Goal: Task Accomplishment & Management: Use online tool/utility

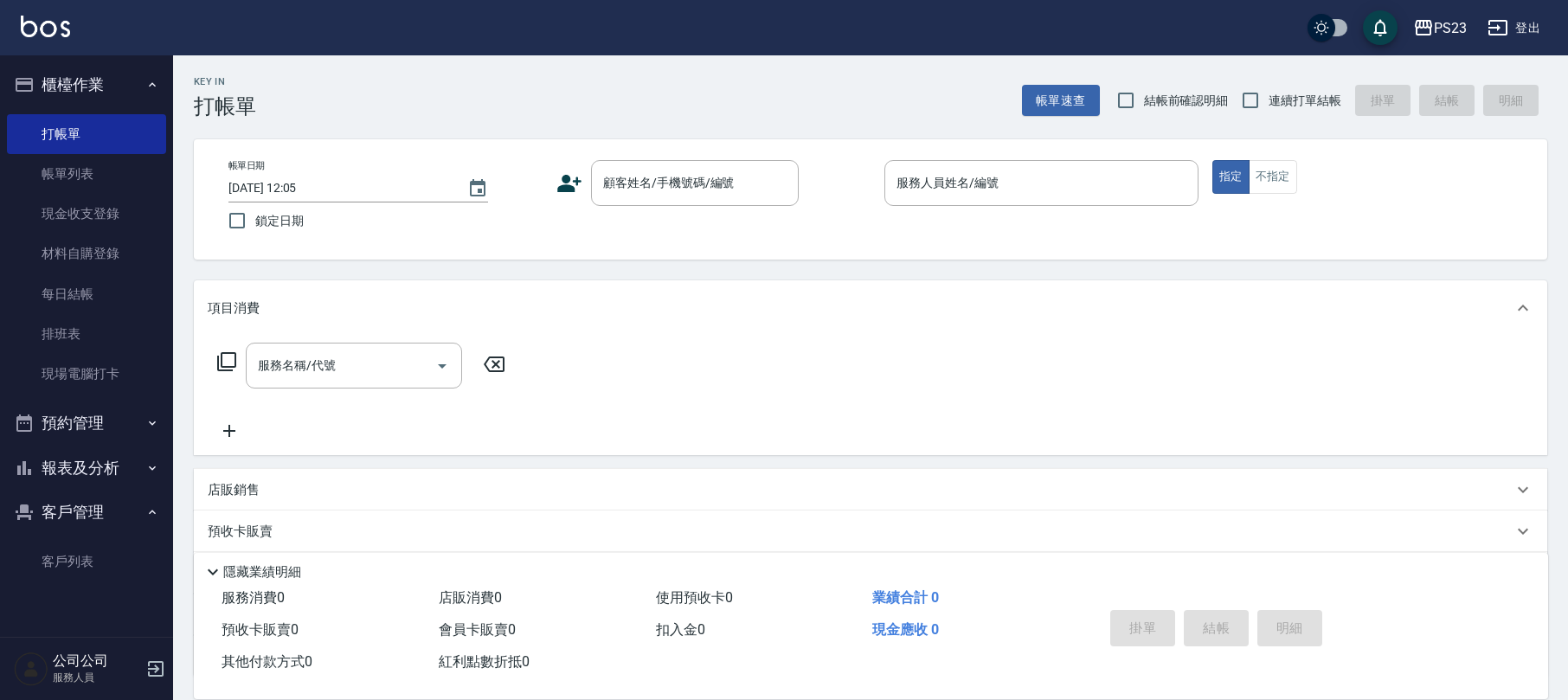
click at [97, 465] on button "報表及分析" at bounding box center [87, 468] width 159 height 45
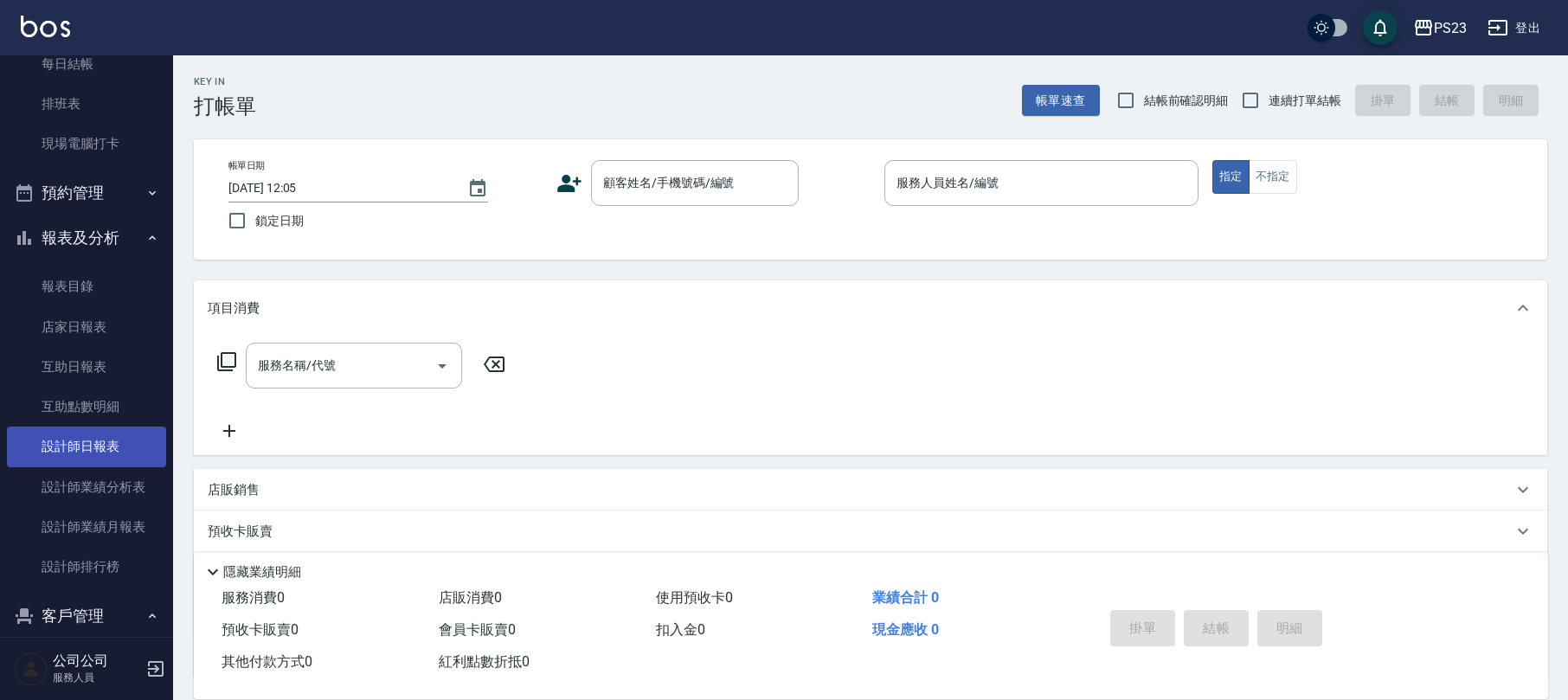
click at [115, 444] on link "設計師日報表" at bounding box center [87, 447] width 159 height 39
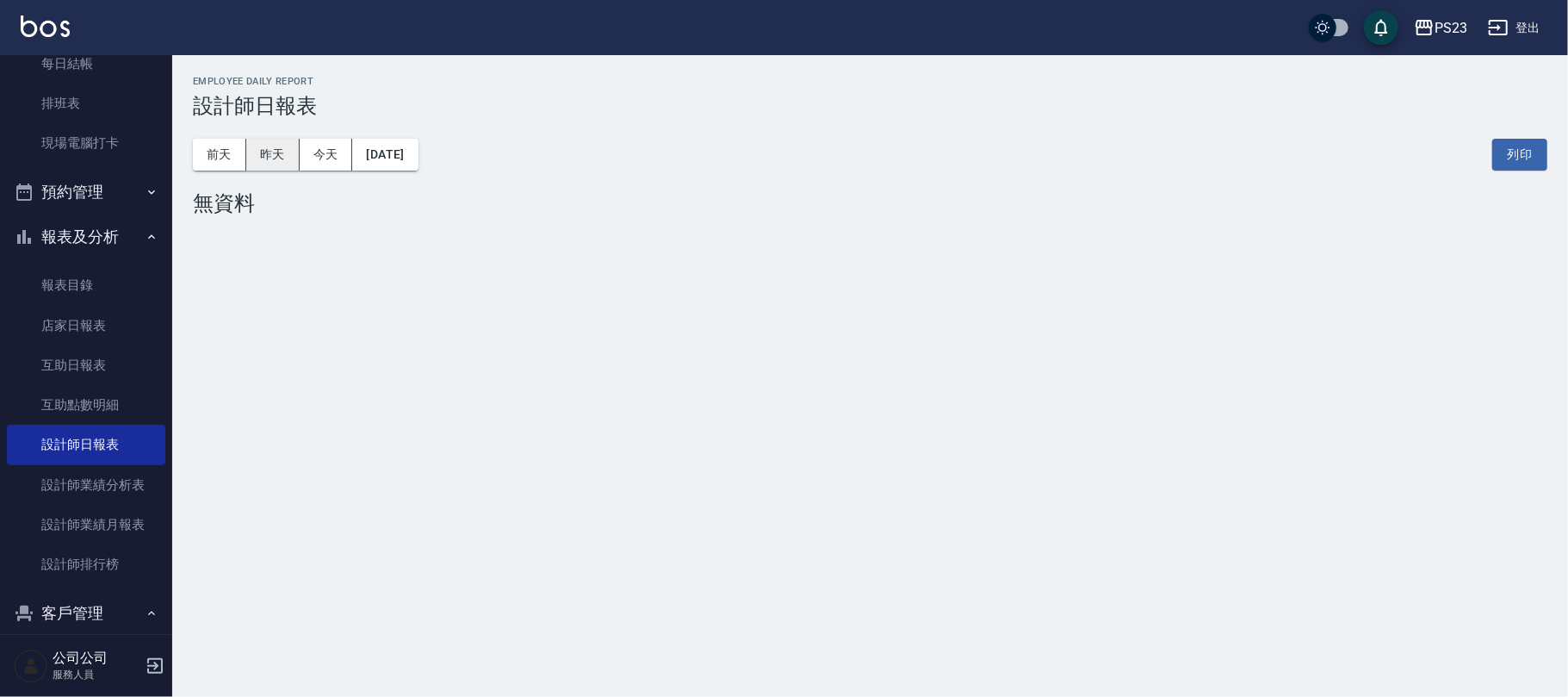
click at [273, 150] on button "昨天" at bounding box center [273, 155] width 53 height 32
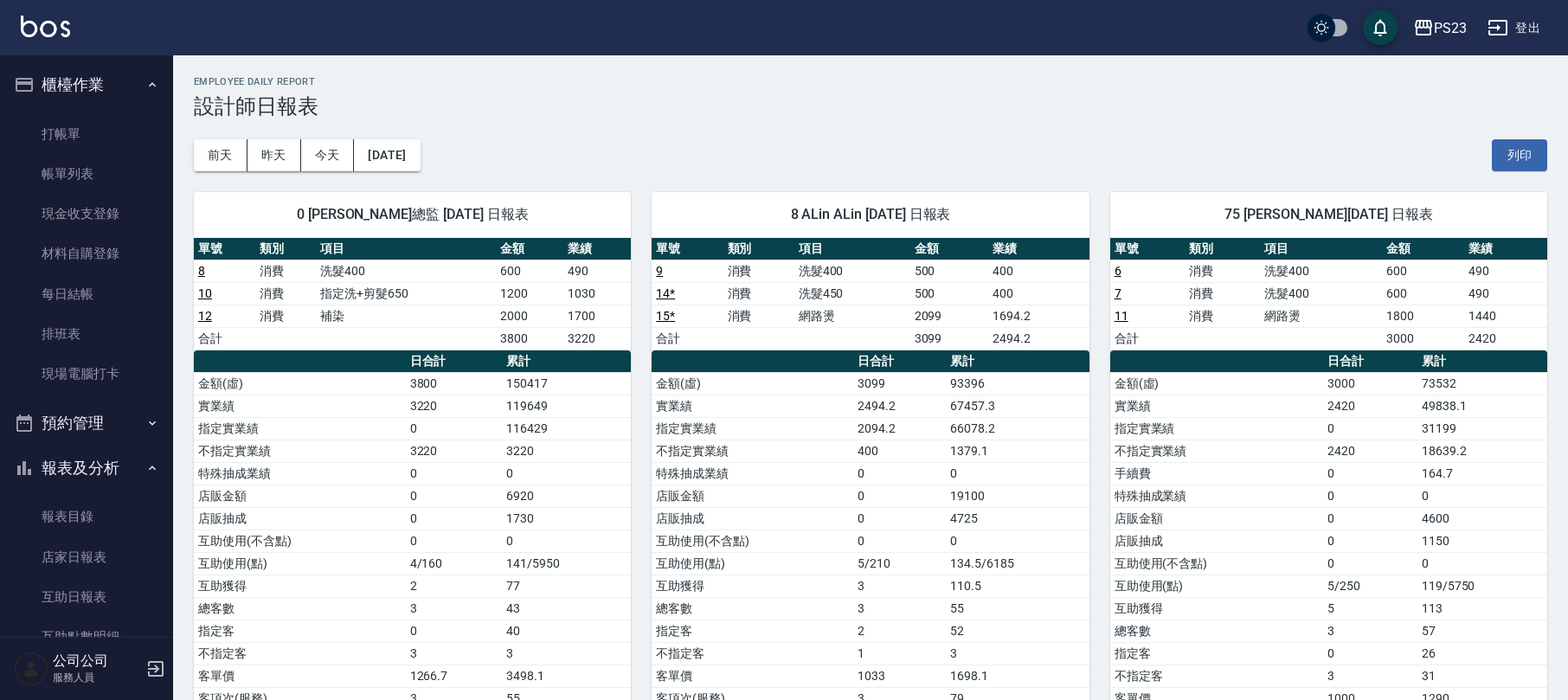
scroll to position [306, 0]
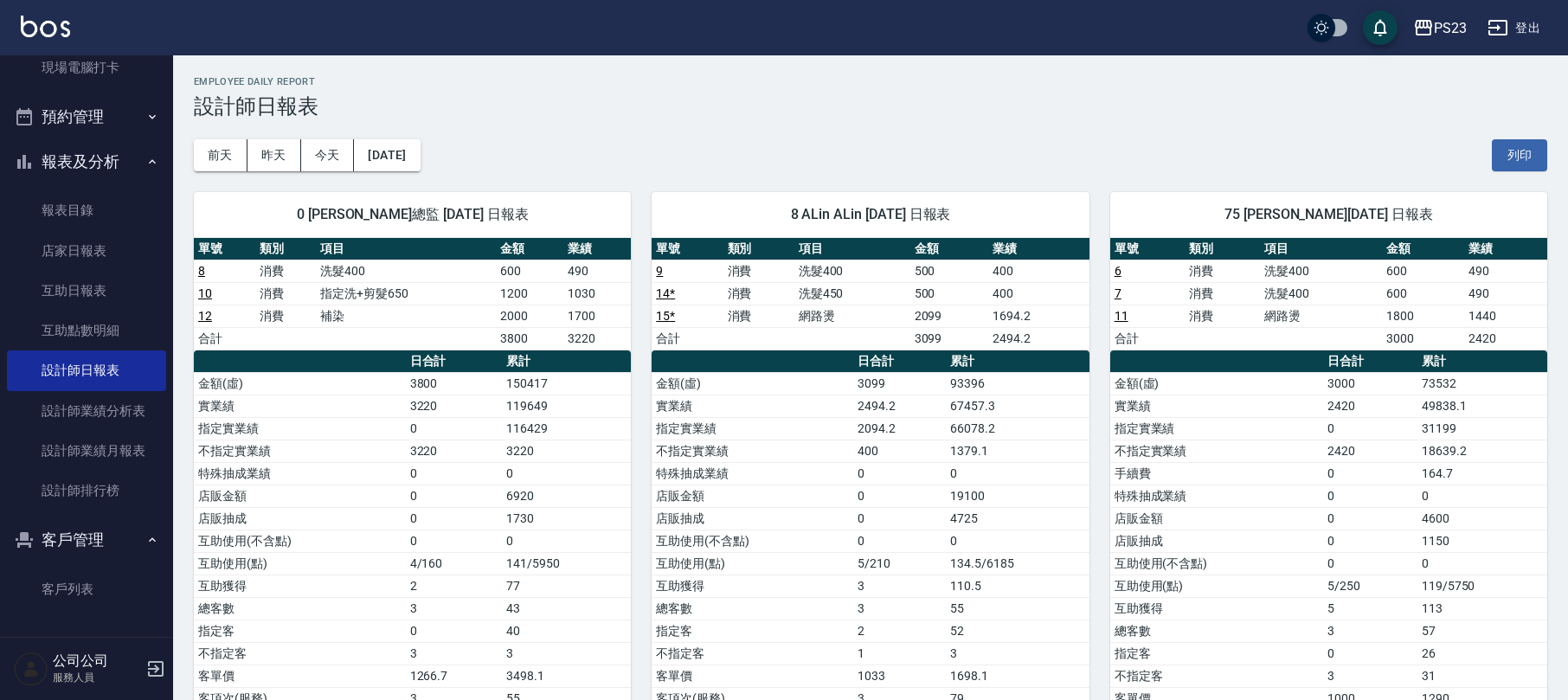
click at [89, 149] on button "報表及分析" at bounding box center [87, 162] width 159 height 45
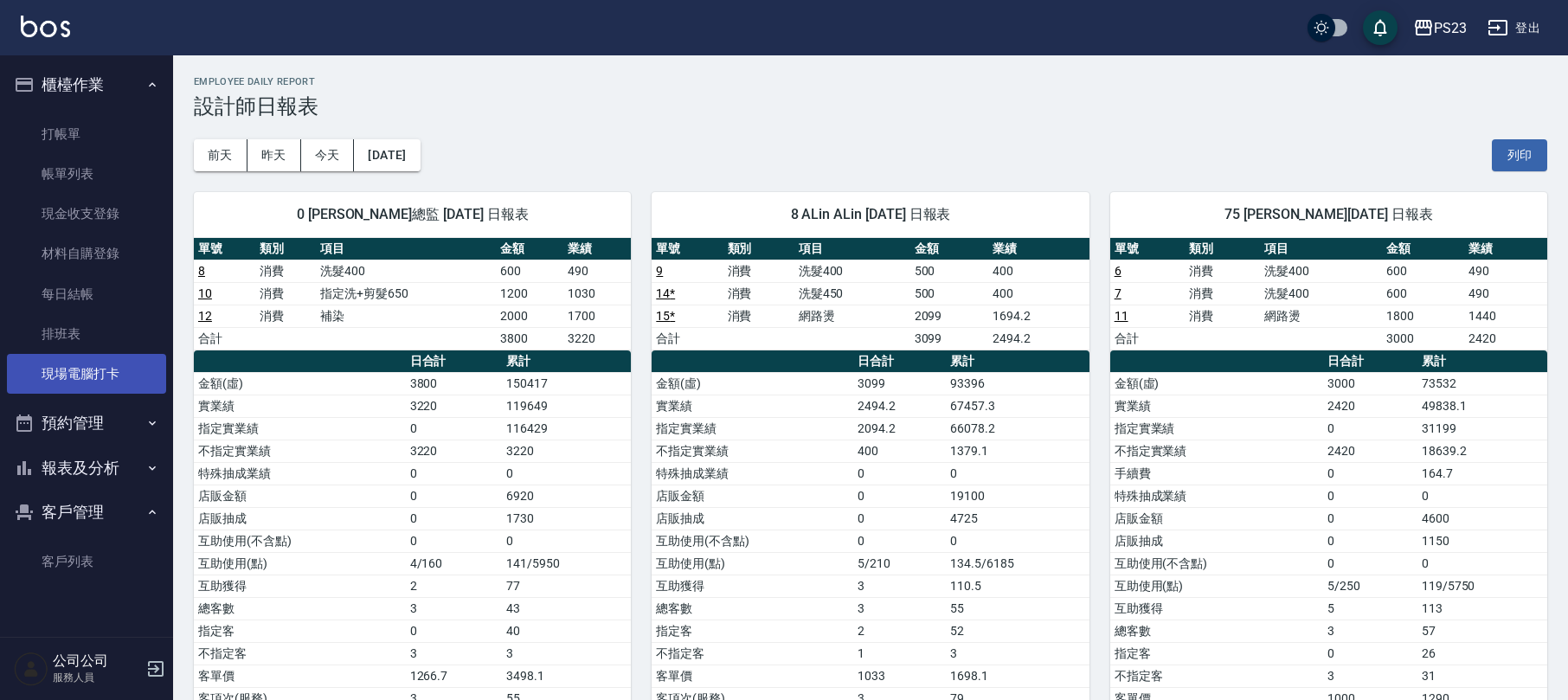
scroll to position [576, 0]
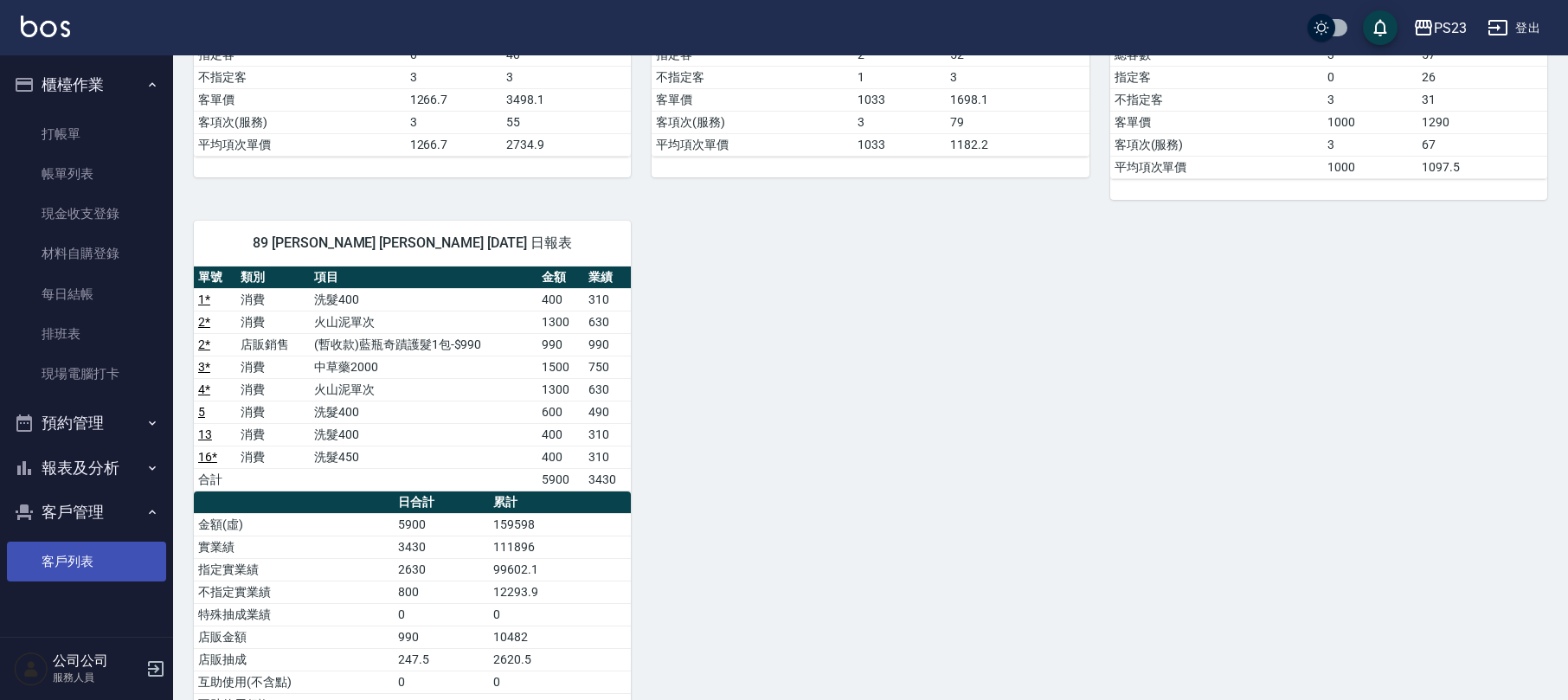
click at [88, 554] on link "客戶列表" at bounding box center [87, 561] width 159 height 39
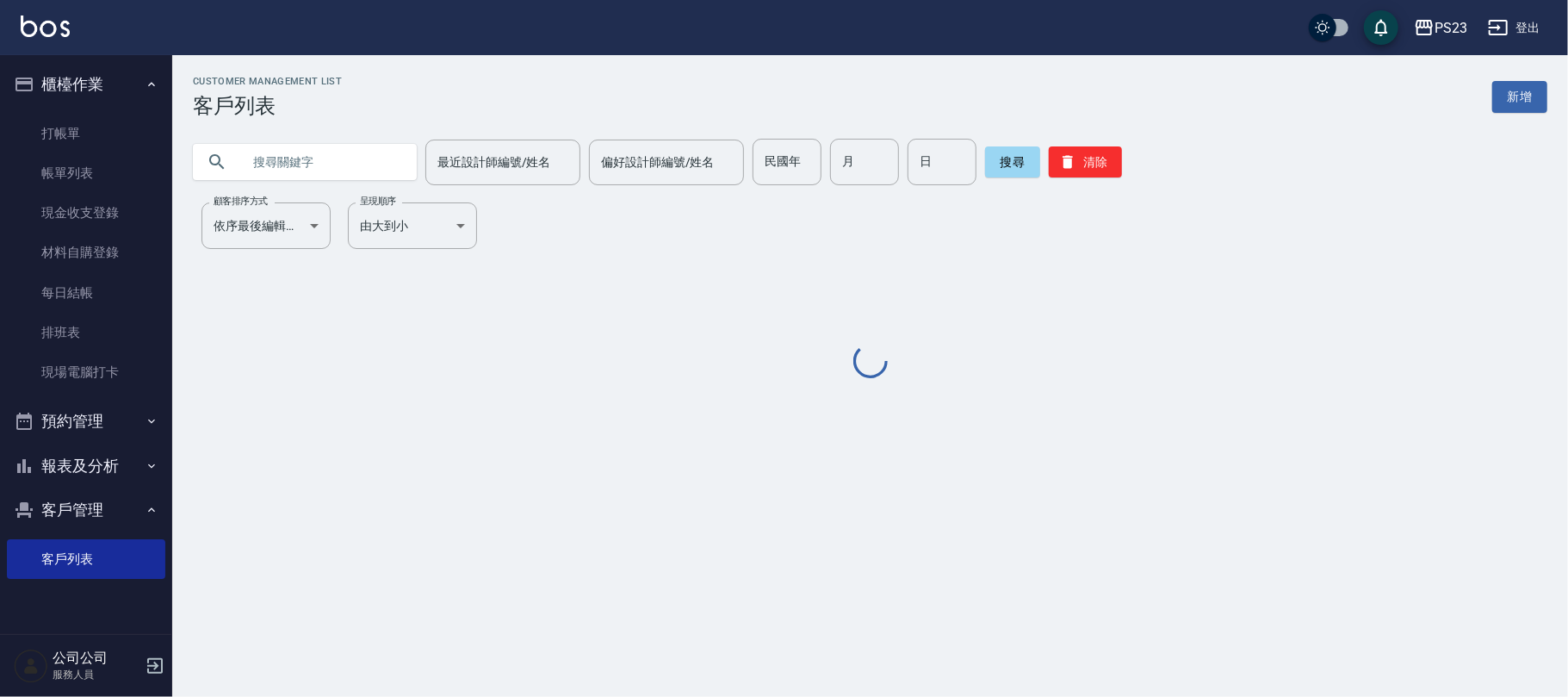
click at [252, 160] on input "text" at bounding box center [323, 162] width 162 height 46
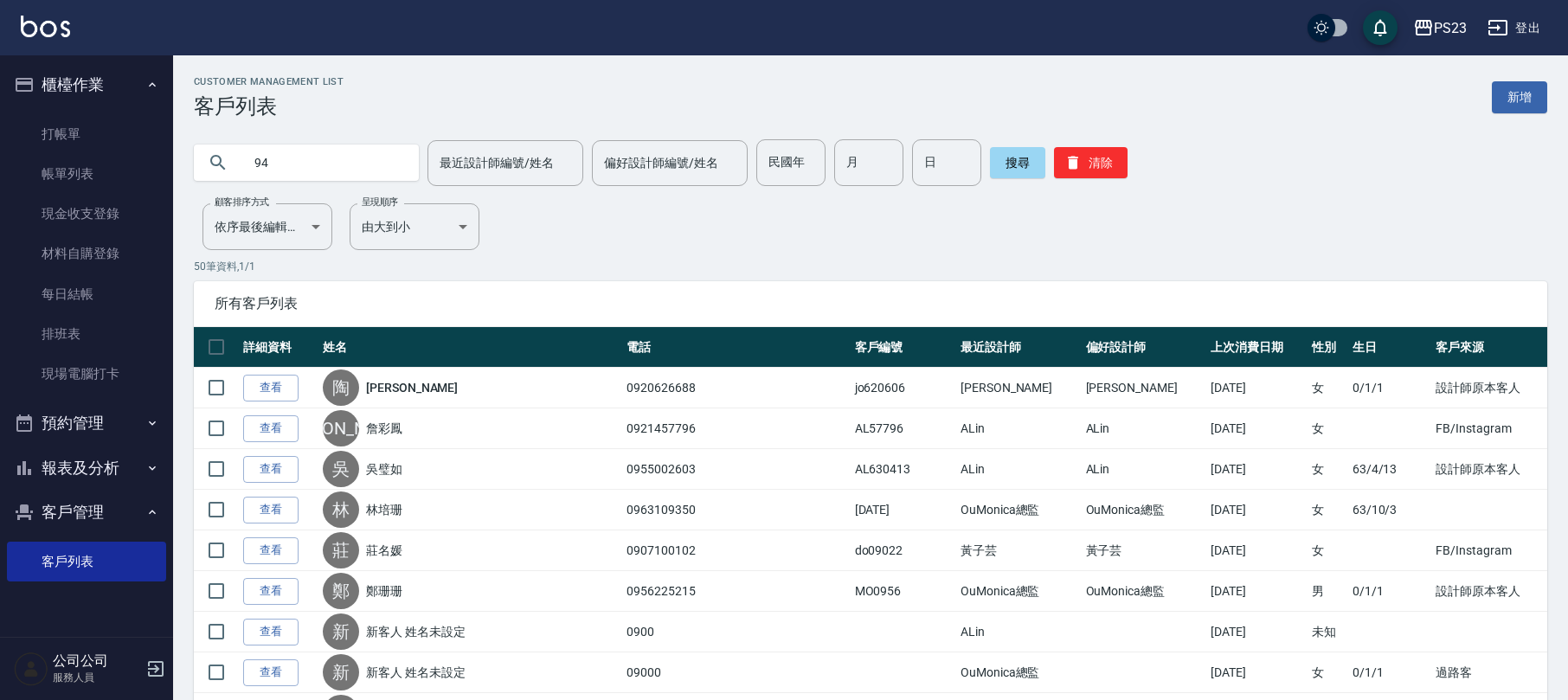
type input "9"
type input "f"
type input "ㄑ"
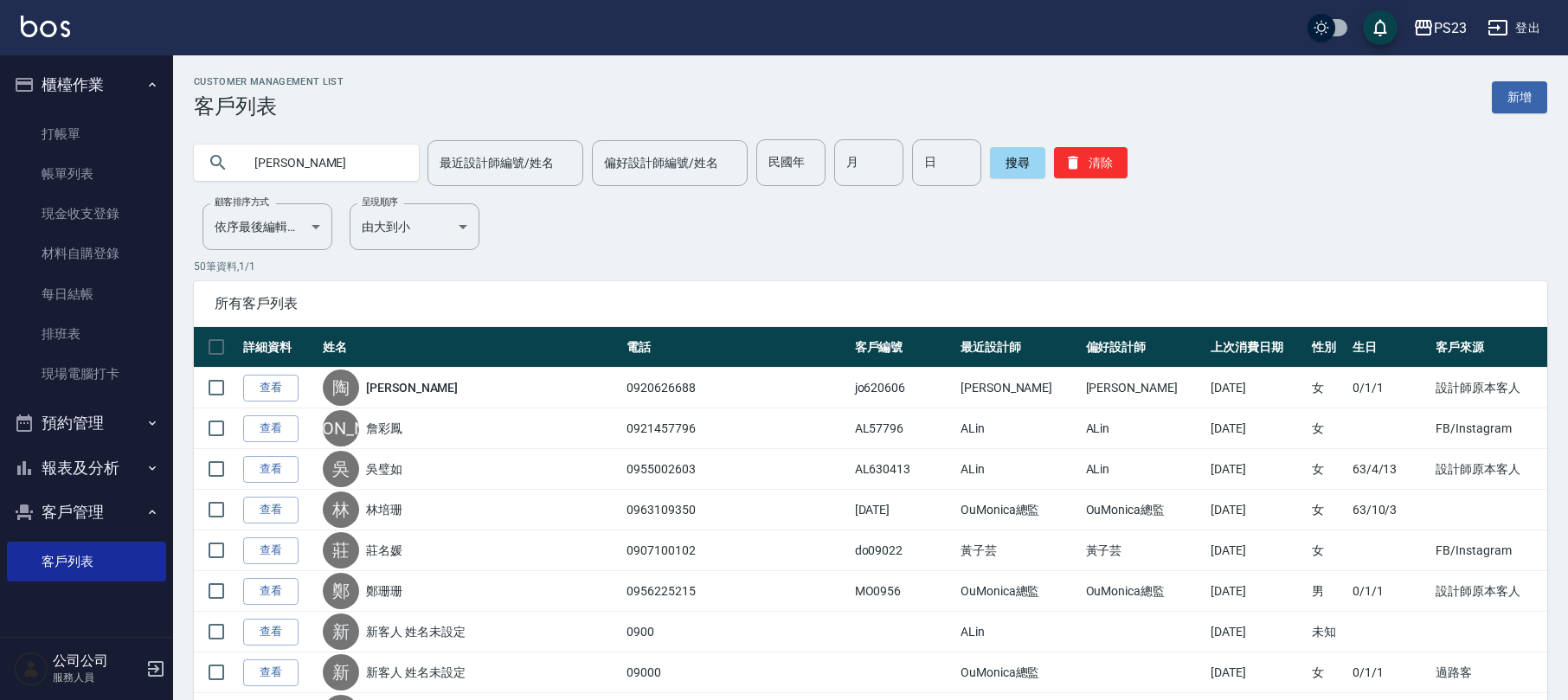
type input "[PERSON_NAME]"
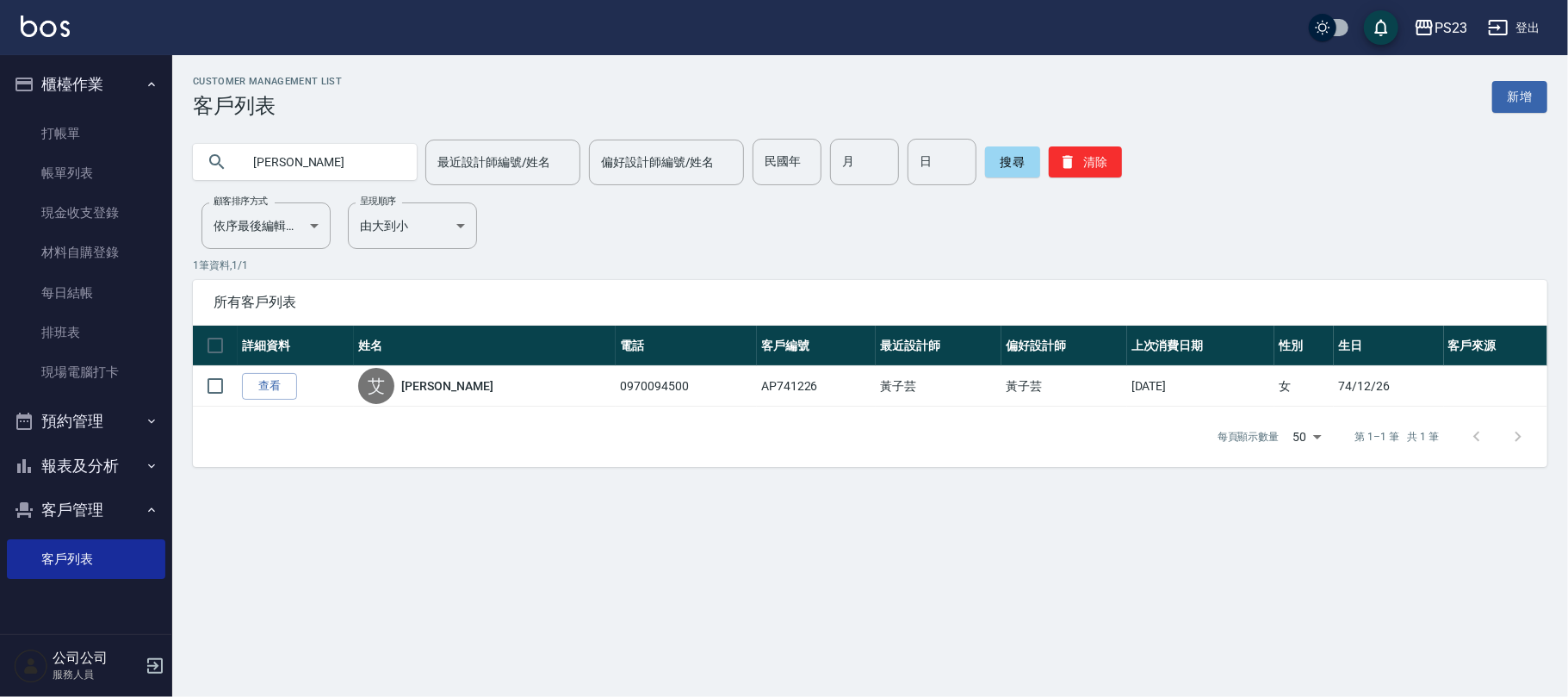
click at [419, 386] on link "[PERSON_NAME]" at bounding box center [446, 385] width 91 height 17
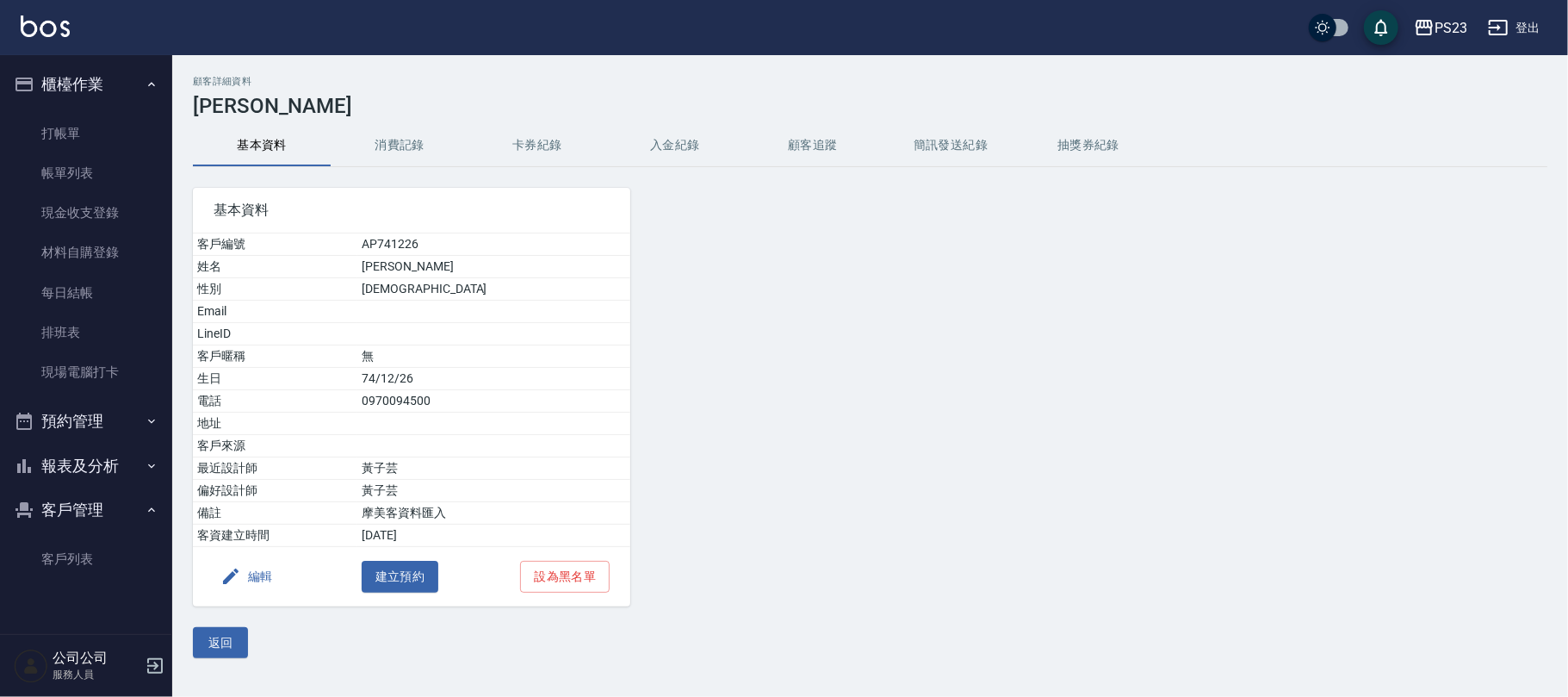
click at [393, 135] on button "消費記錄" at bounding box center [399, 145] width 138 height 41
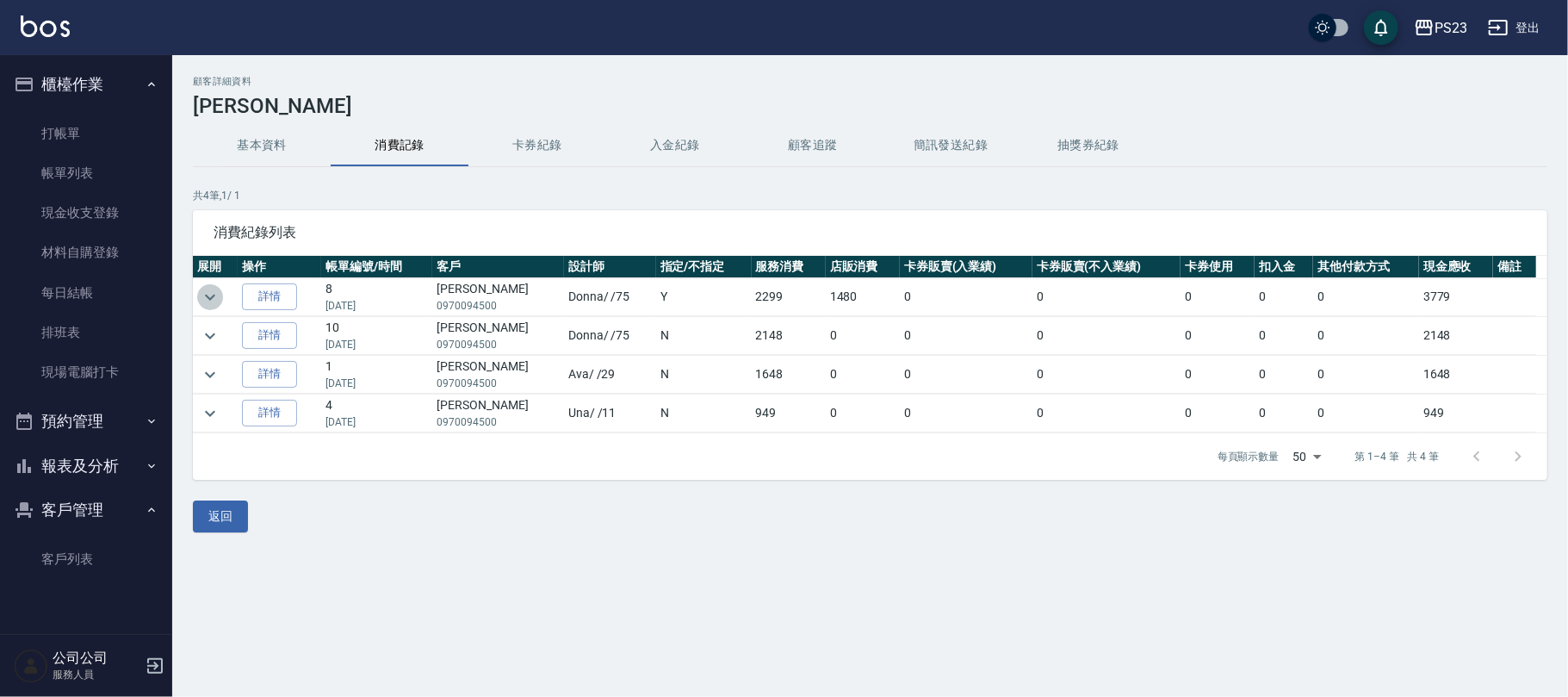
click at [217, 295] on icon "expand row" at bounding box center [209, 297] width 20 height 20
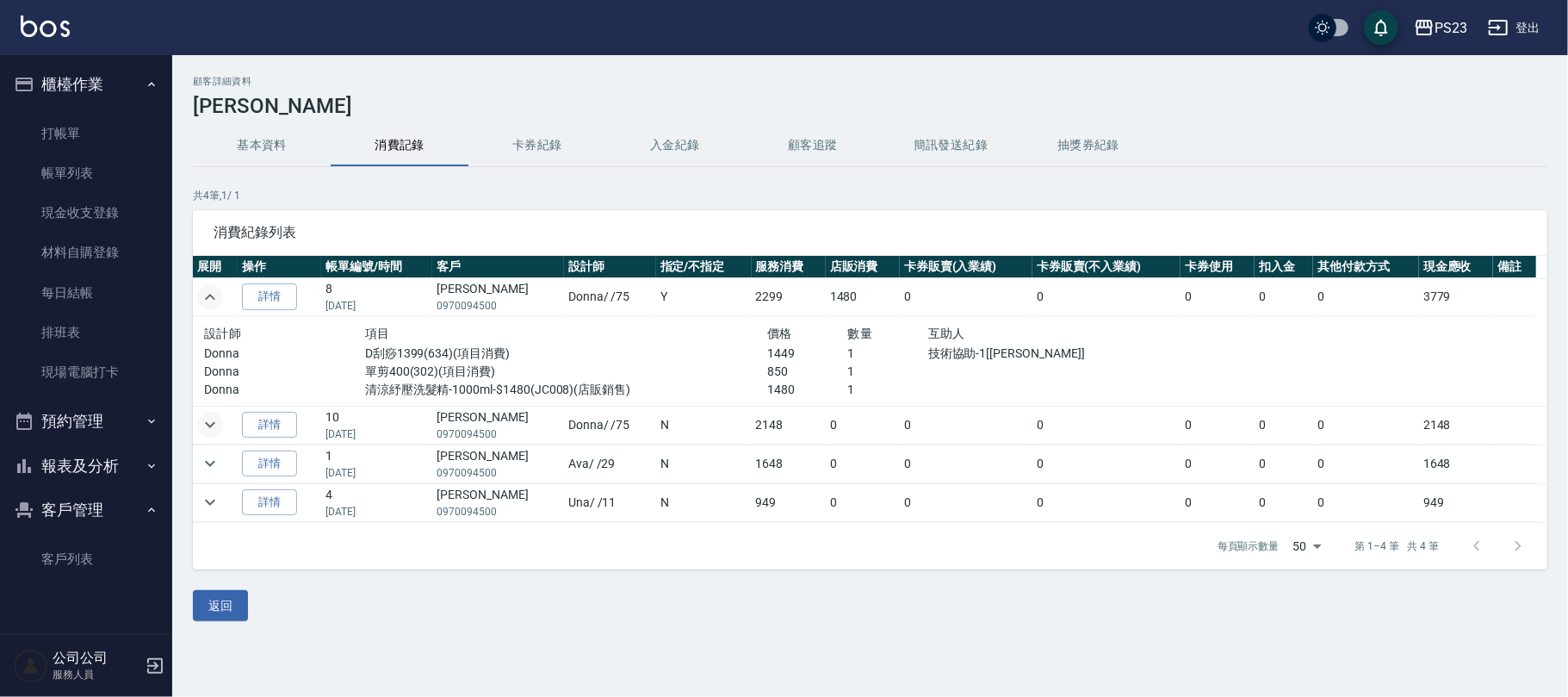
click at [219, 426] on icon "expand row" at bounding box center [209, 424] width 20 height 20
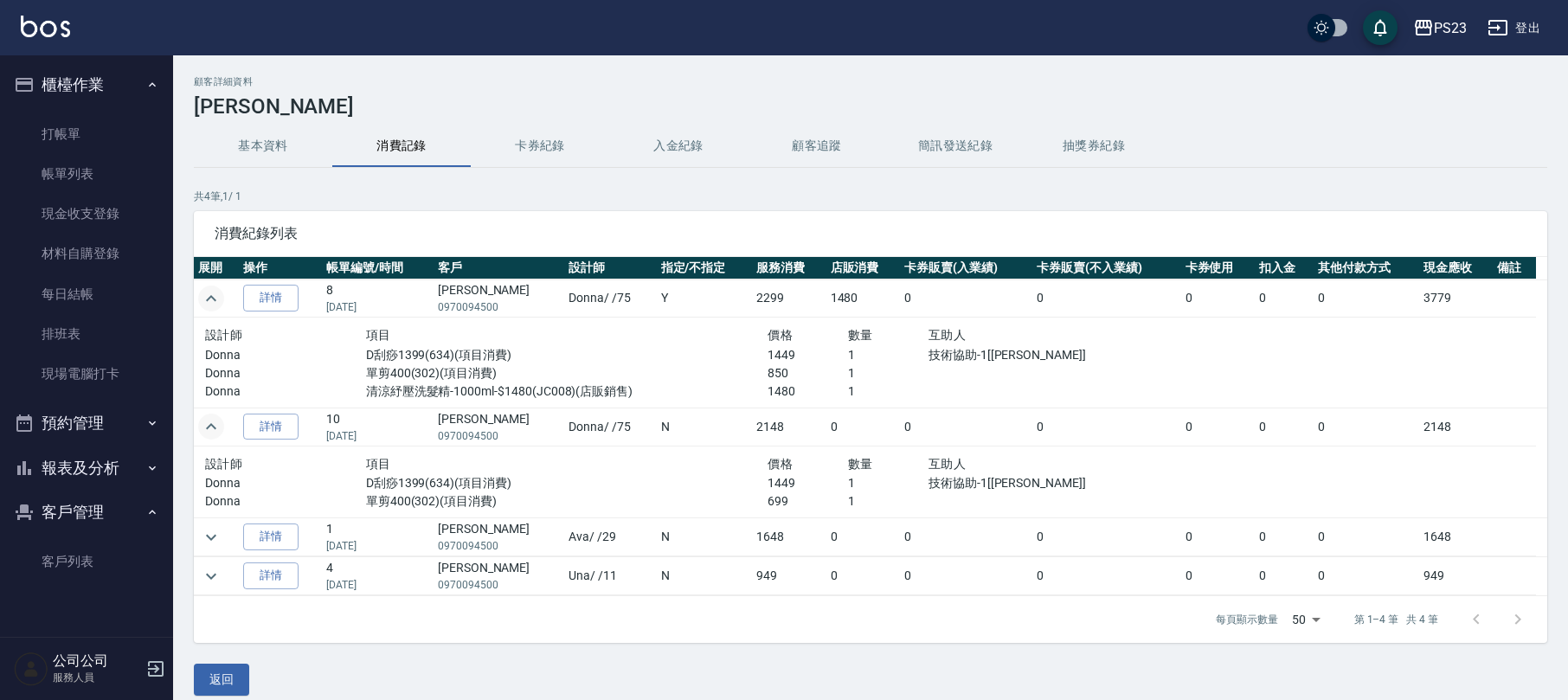
click at [221, 428] on button "expand row" at bounding box center [210, 426] width 26 height 26
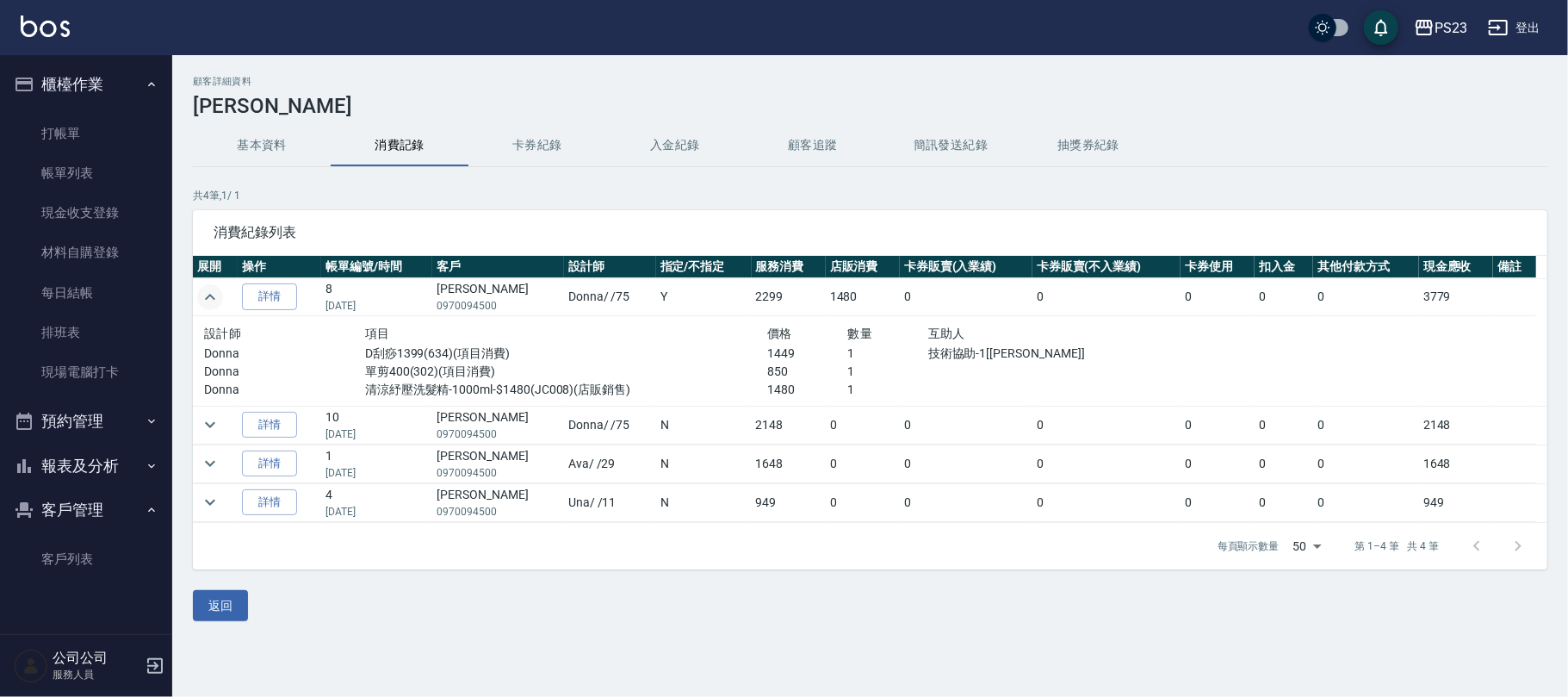
click at [215, 305] on icon "expand row" at bounding box center [209, 297] width 20 height 20
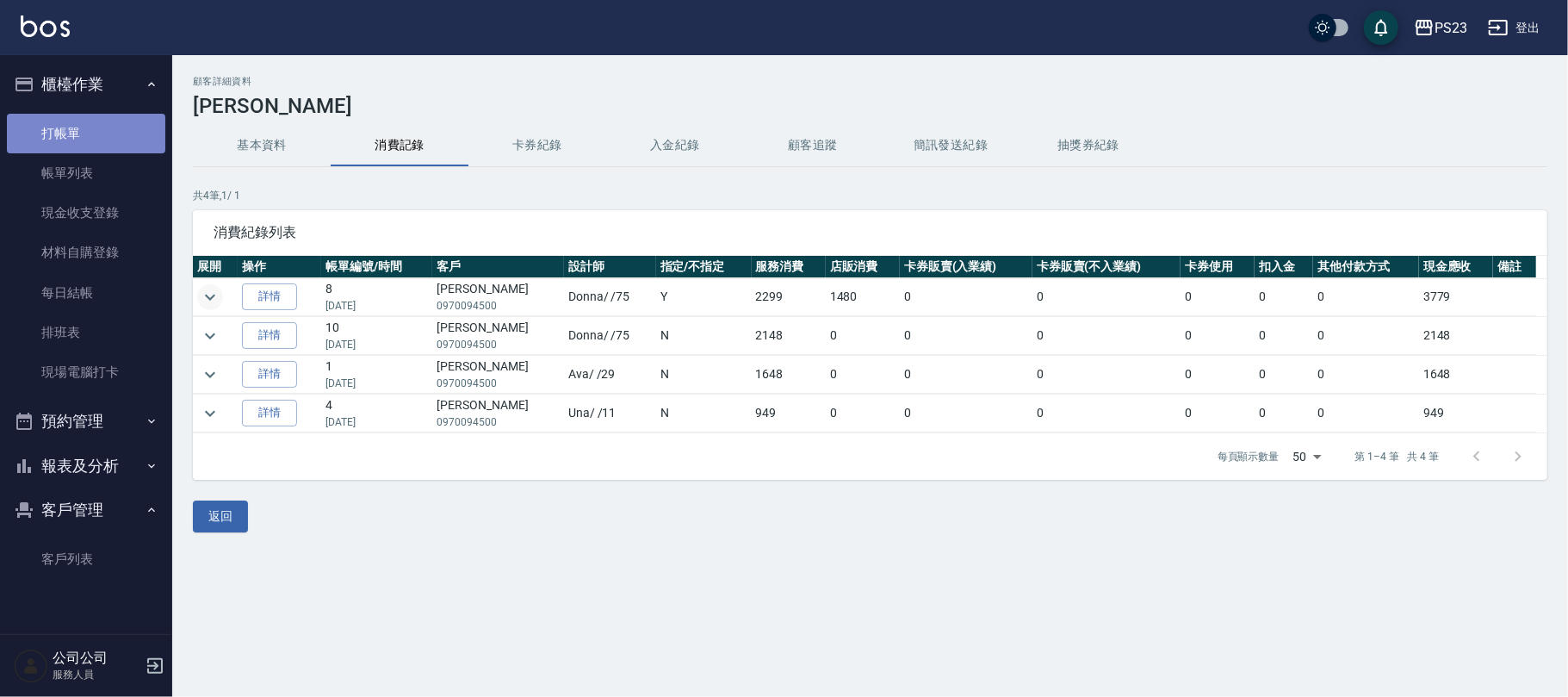
click at [61, 135] on link "打帳單" at bounding box center [86, 134] width 159 height 39
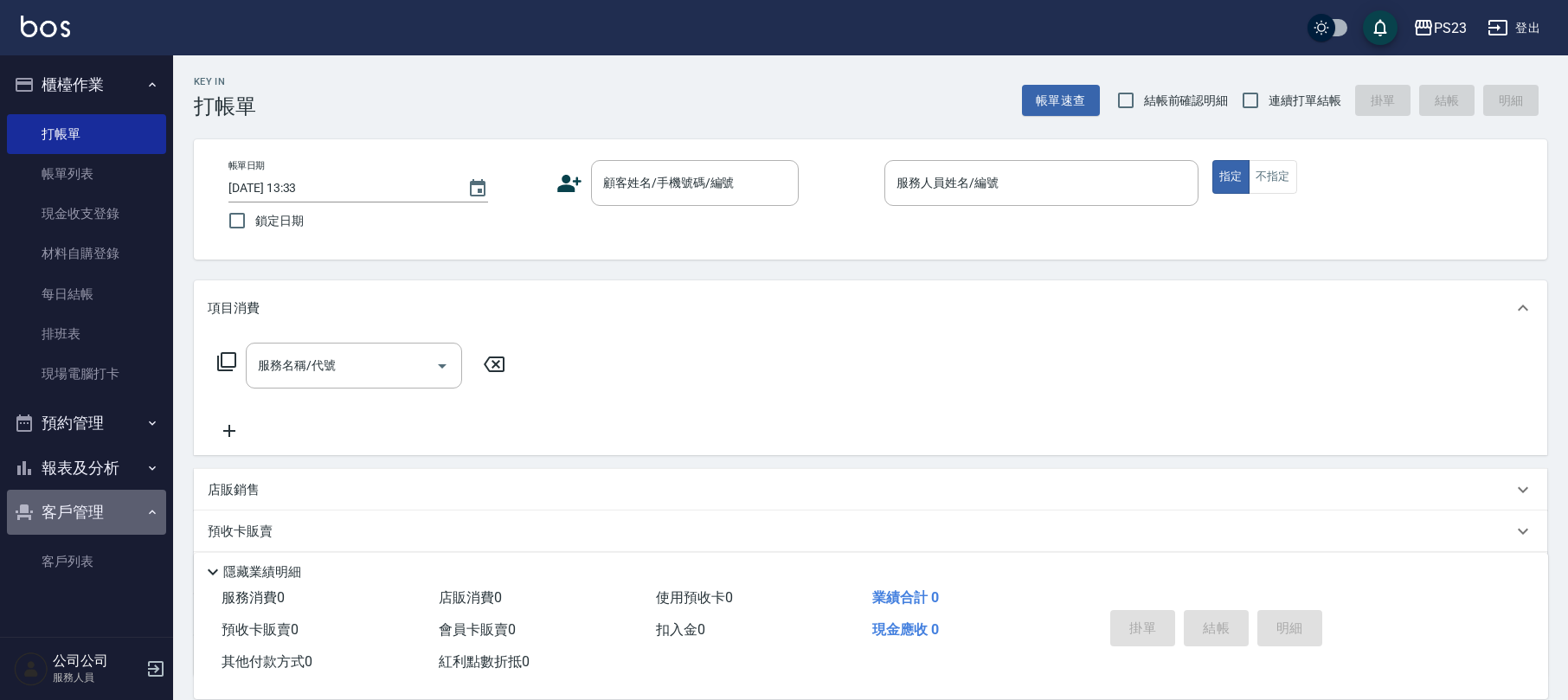
click at [141, 503] on button "客戶管理" at bounding box center [87, 512] width 159 height 45
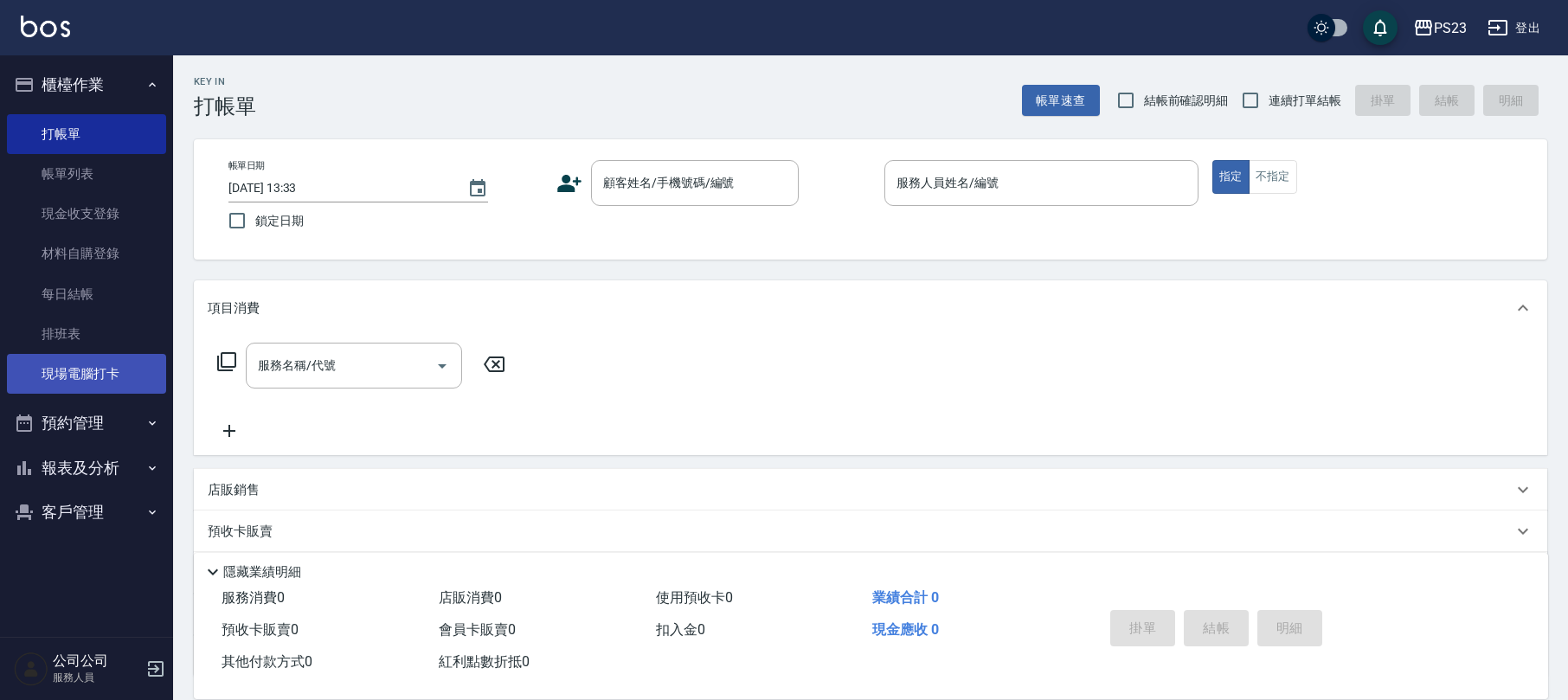
click at [125, 367] on link "現場電腦打卡" at bounding box center [87, 373] width 159 height 39
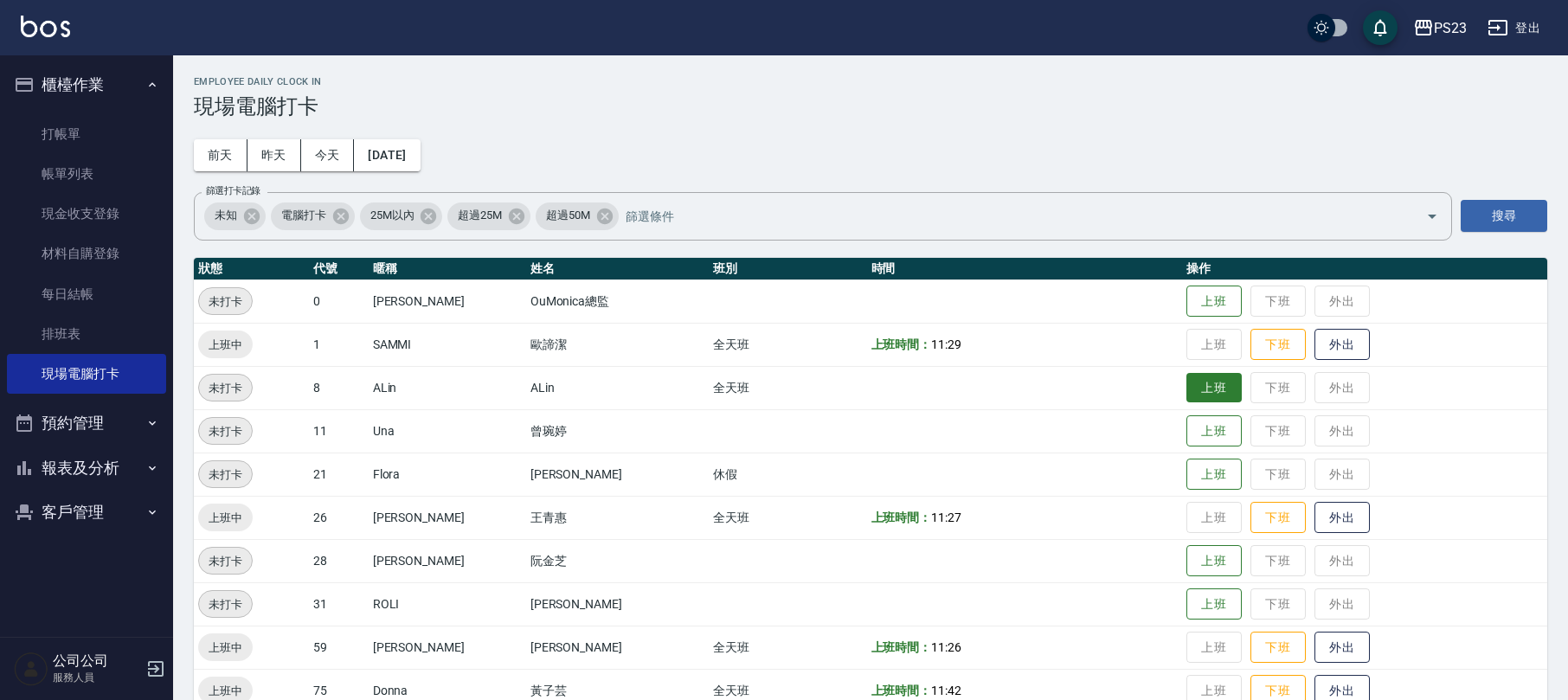
click at [1199, 385] on button "上班" at bounding box center [1214, 388] width 55 height 30
